Goal: Information Seeking & Learning: Learn about a topic

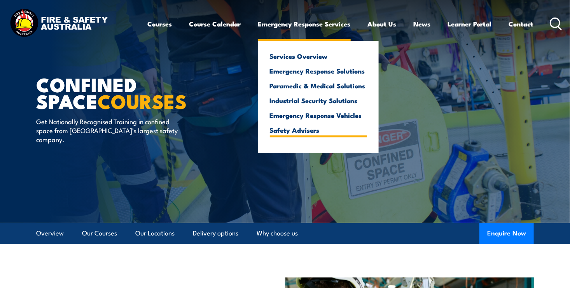
click at [302, 129] on link "Safety Advisers" at bounding box center [318, 129] width 97 height 7
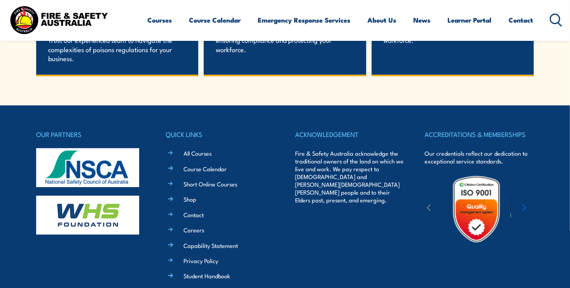
scroll to position [1517, 0]
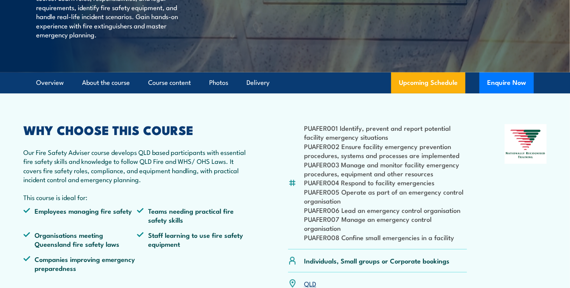
scroll to position [155, 0]
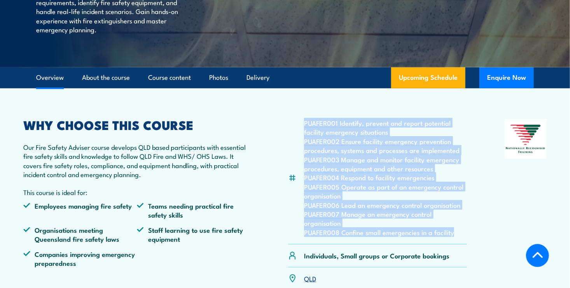
drag, startPoint x: 304, startPoint y: 122, endPoint x: 452, endPoint y: 230, distance: 182.4
click at [452, 230] on ul "PUAFER001 Identify, prevent and report potential facility emergency situations …" at bounding box center [385, 177] width 163 height 118
copy ul "PUAFER001 Identify, prevent and report potential facility emergency situations …"
